Goal: Check status: Check status

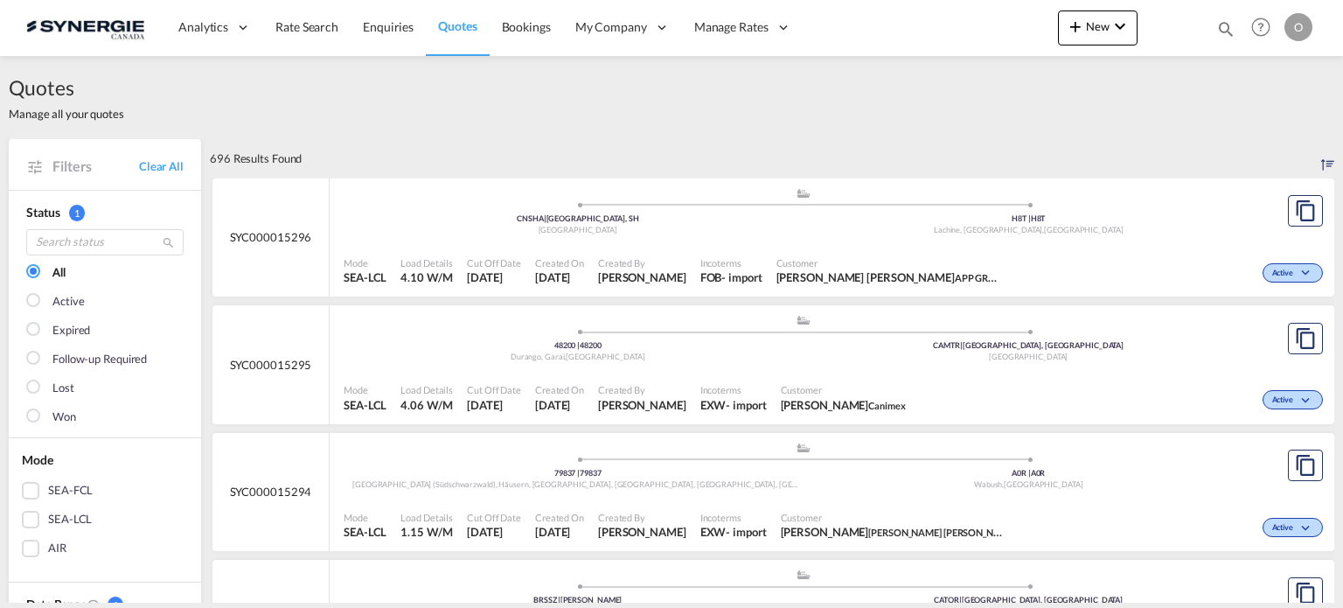
click at [1225, 35] on md-icon "icon-magnify" at bounding box center [1226, 28] width 19 height 19
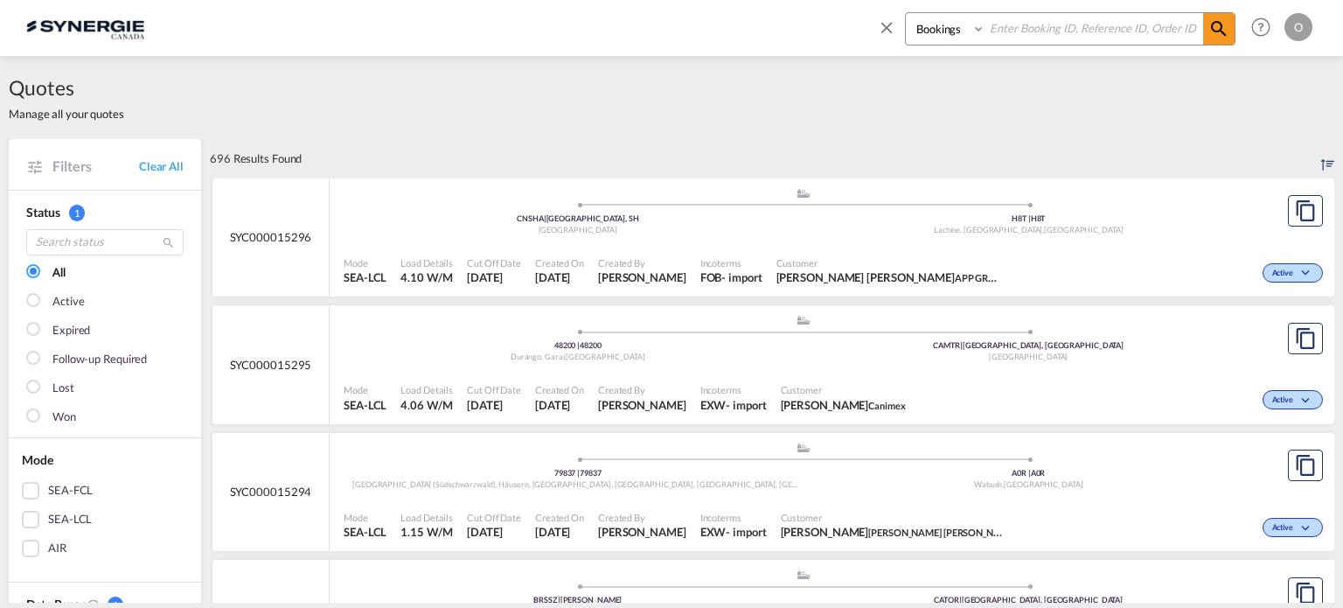
click at [934, 34] on select "Bookings Quotes Enquiries" at bounding box center [947, 28] width 83 height 31
select select "Quotes"
click at [906, 13] on select "Bookings Quotes Enquiries" at bounding box center [947, 28] width 83 height 31
click at [1031, 29] on input at bounding box center [1095, 28] width 218 height 31
paste input "SYC000014983"
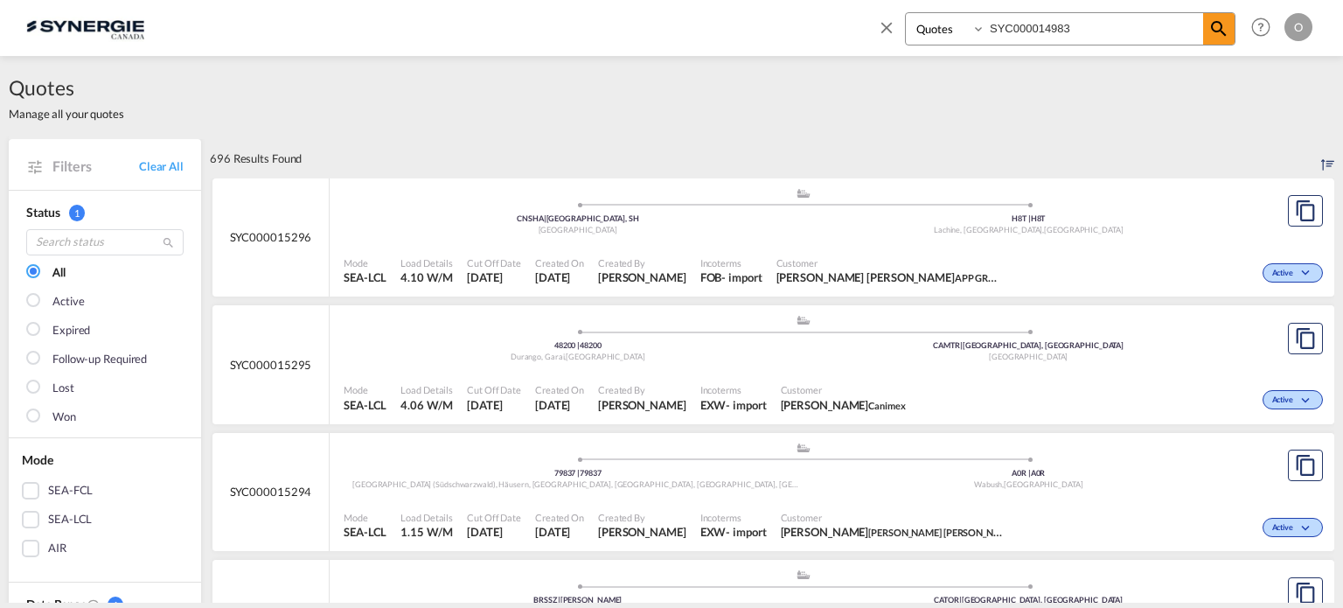
type input "SYC000014983"
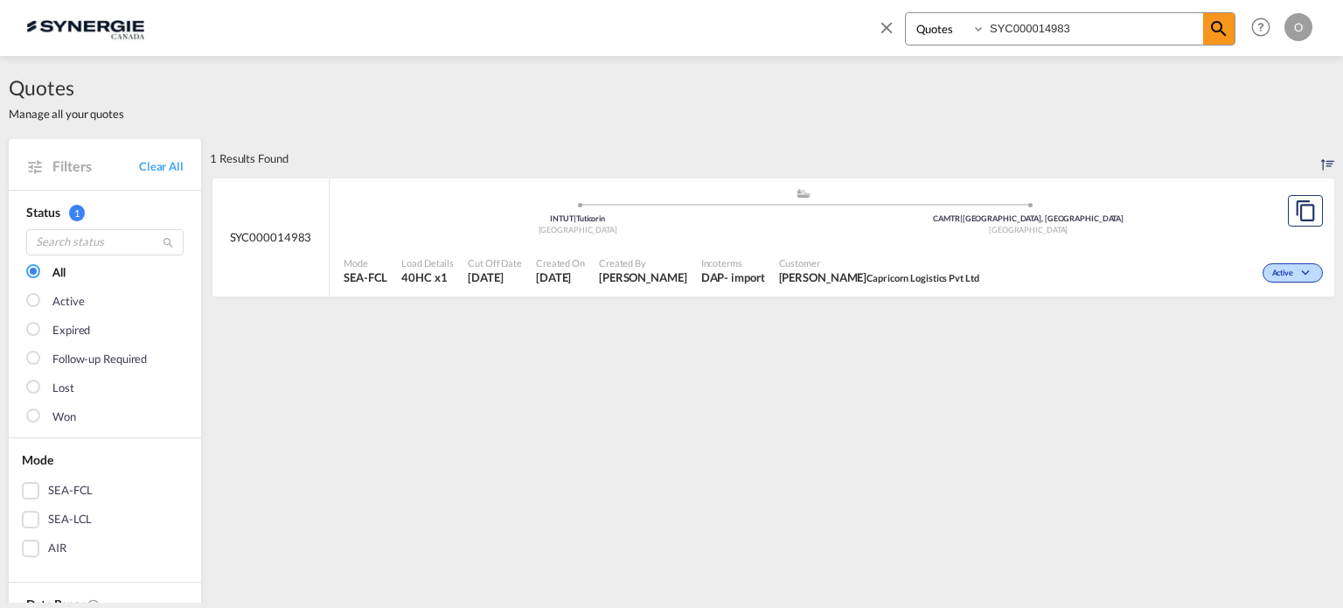
click at [725, 278] on div "DAP" at bounding box center [713, 277] width 24 height 16
click at [1214, 27] on md-icon "icon-magnify" at bounding box center [1219, 28] width 21 height 21
click at [553, 278] on span "[DATE]" at bounding box center [560, 277] width 49 height 16
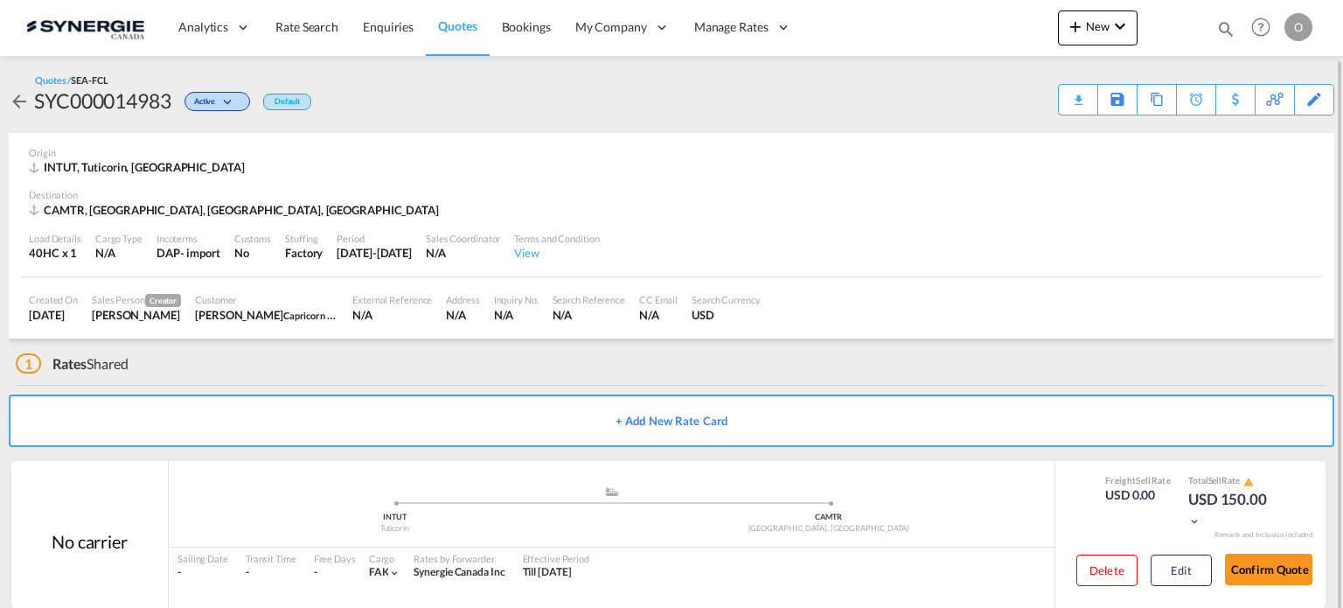
scroll to position [29, 0]
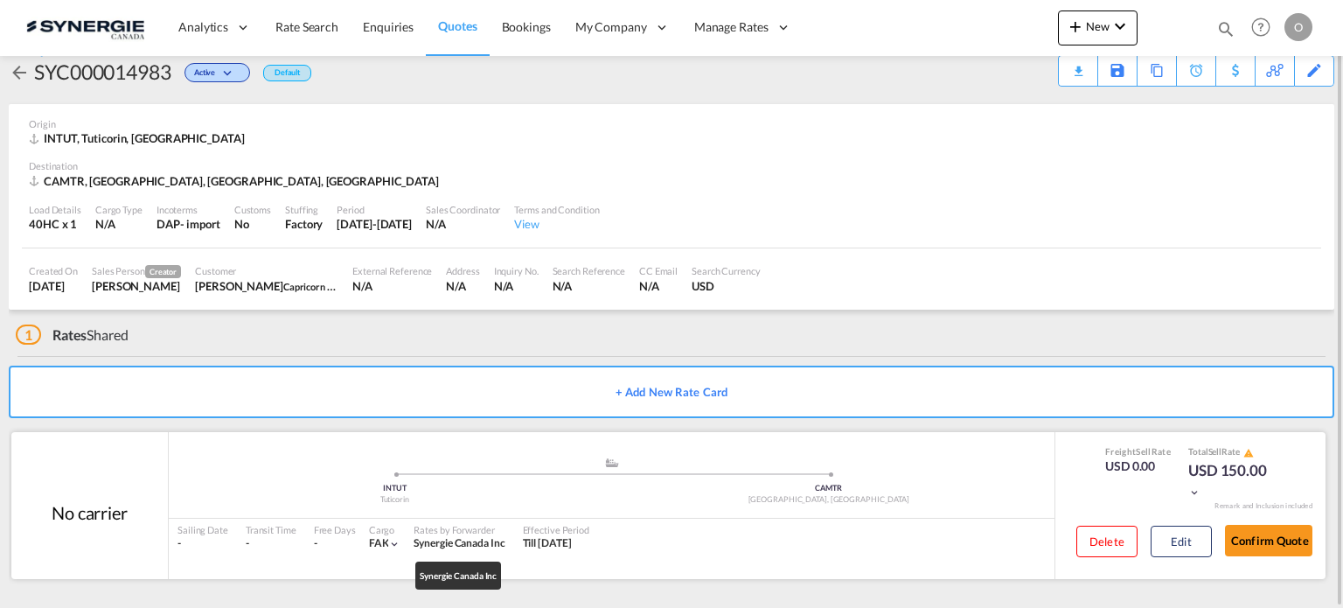
click at [435, 541] on span "Synergie Canada Inc" at bounding box center [459, 542] width 91 height 13
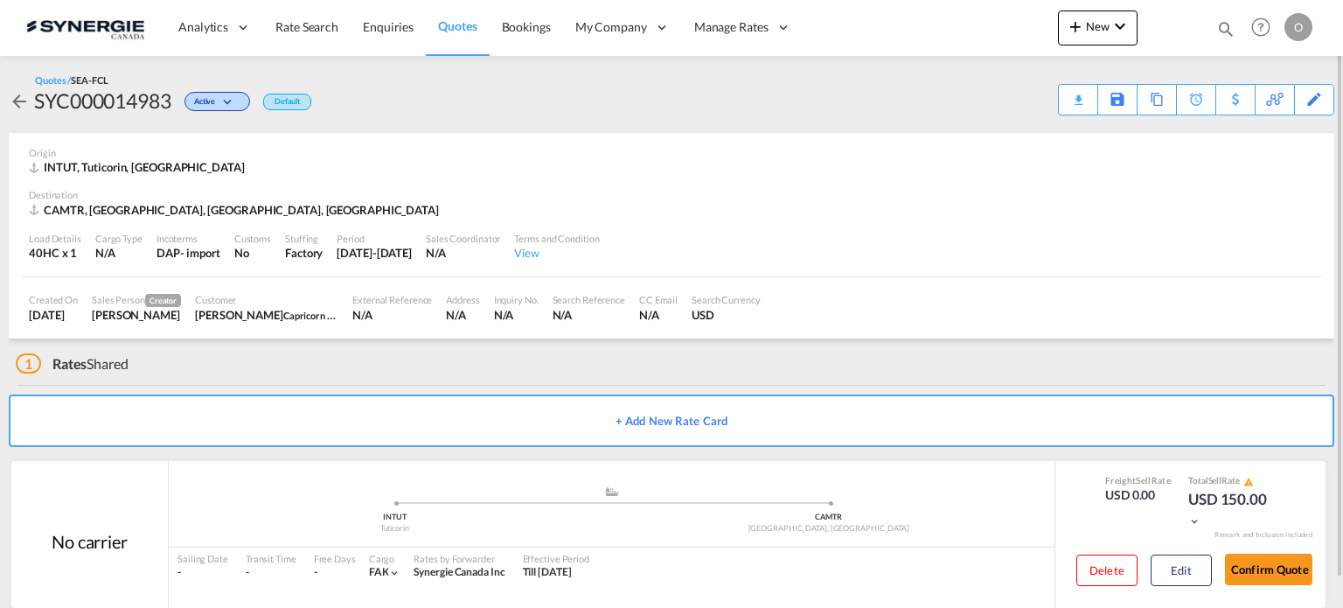
scroll to position [29, 0]
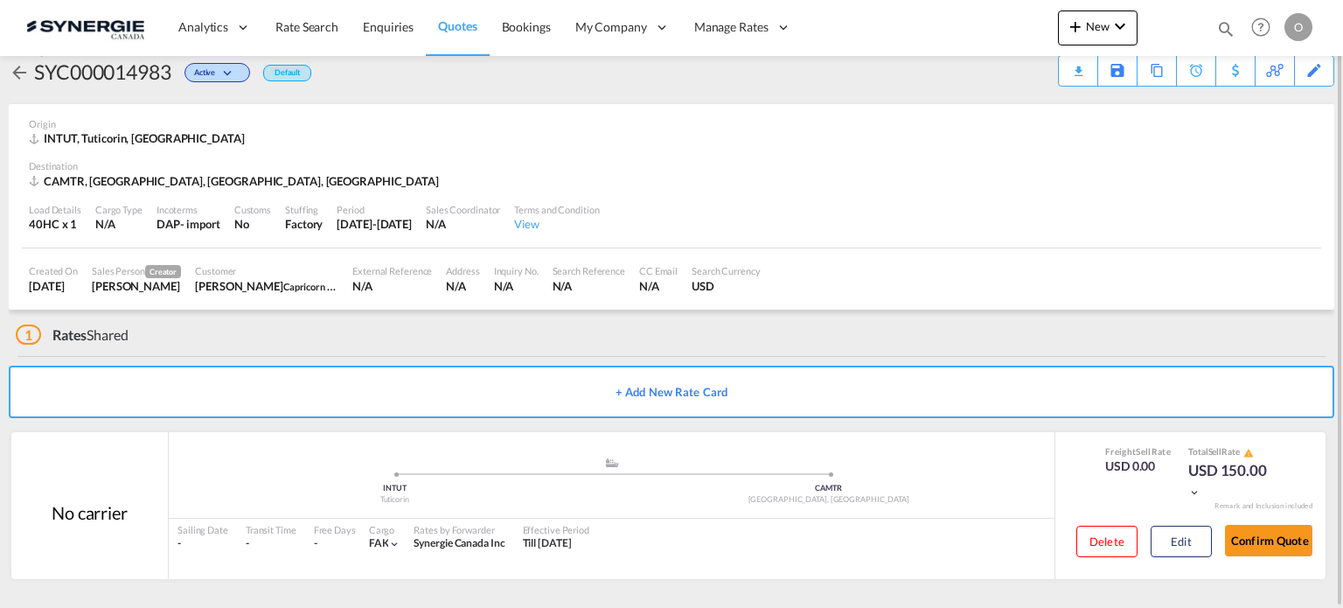
click at [304, 283] on div "[PERSON_NAME] Capricorn Logistics Pvt Ltd" at bounding box center [266, 286] width 143 height 16
click at [345, 203] on div "Period" at bounding box center [374, 209] width 75 height 13
click at [393, 216] on div "23 Sep 2025-23 Oct 2025" at bounding box center [374, 224] width 75 height 16
click at [678, 286] on div "N/A" at bounding box center [658, 286] width 38 height 16
click at [119, 510] on div "No carrier" at bounding box center [90, 512] width 76 height 24
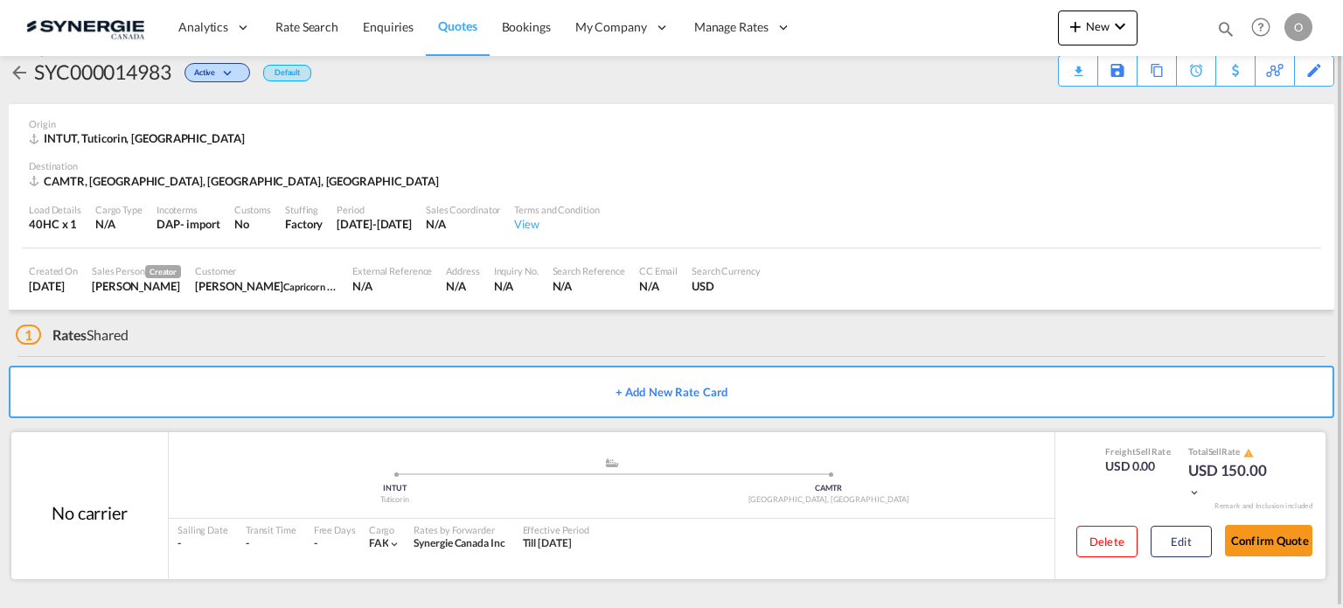
click at [556, 511] on div ".a{fill:#aaa8ad;} .a{fill:#aaa8ad;} INTUT Tuticorin CAMTR Montreal, QC" at bounding box center [612, 485] width 886 height 57
drag, startPoint x: 722, startPoint y: 473, endPoint x: 709, endPoint y: 471, distance: 12.4
click at [709, 472] on span at bounding box center [829, 474] width 435 height 4
click at [542, 529] on div "Effective Period" at bounding box center [556, 529] width 66 height 13
